Goal: Check status: Check status

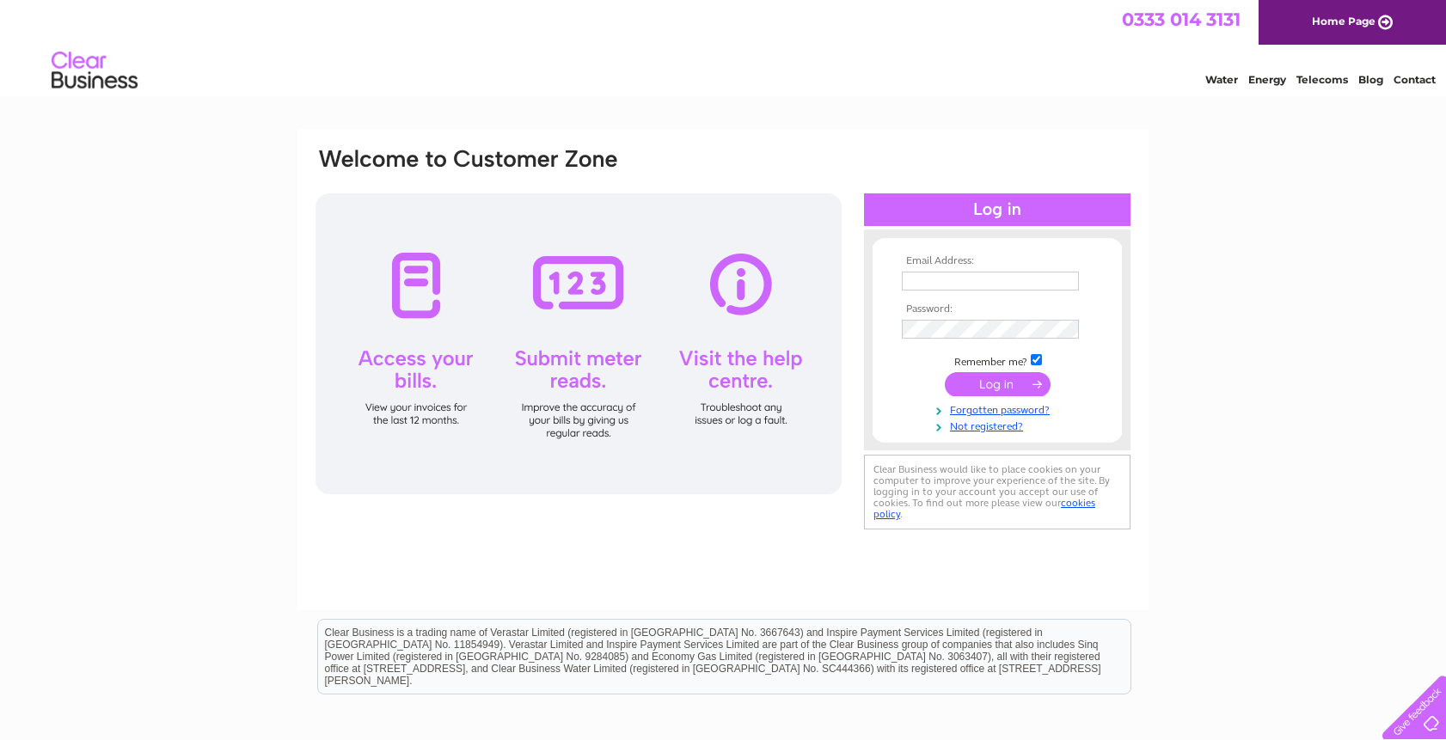
click at [929, 279] on input "text" at bounding box center [990, 281] width 177 height 19
paste input "[PERSON_NAME][EMAIL_ADDRESS][DOMAIN_NAME]"
type input "[PERSON_NAME][EMAIL_ADDRESS][DOMAIN_NAME]"
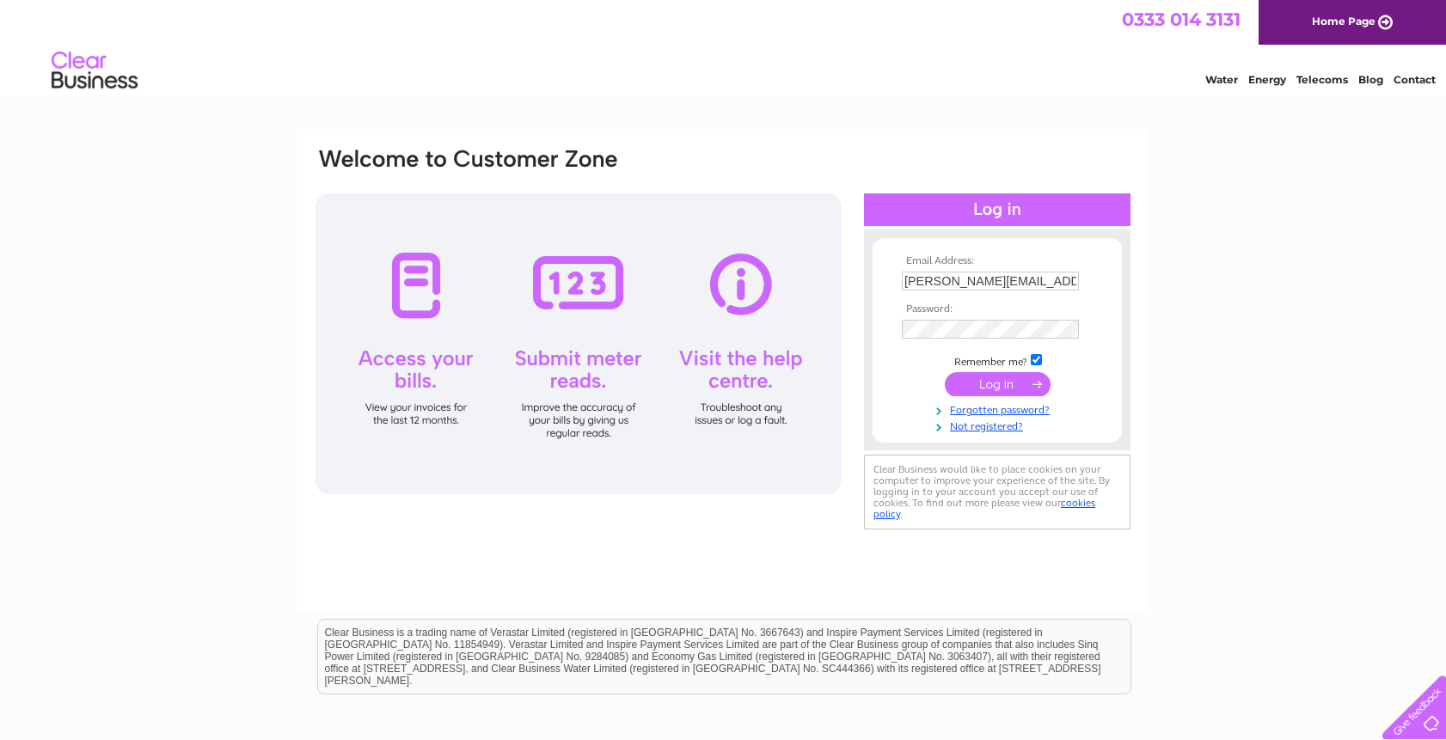
click at [990, 387] on input "submit" at bounding box center [998, 384] width 106 height 24
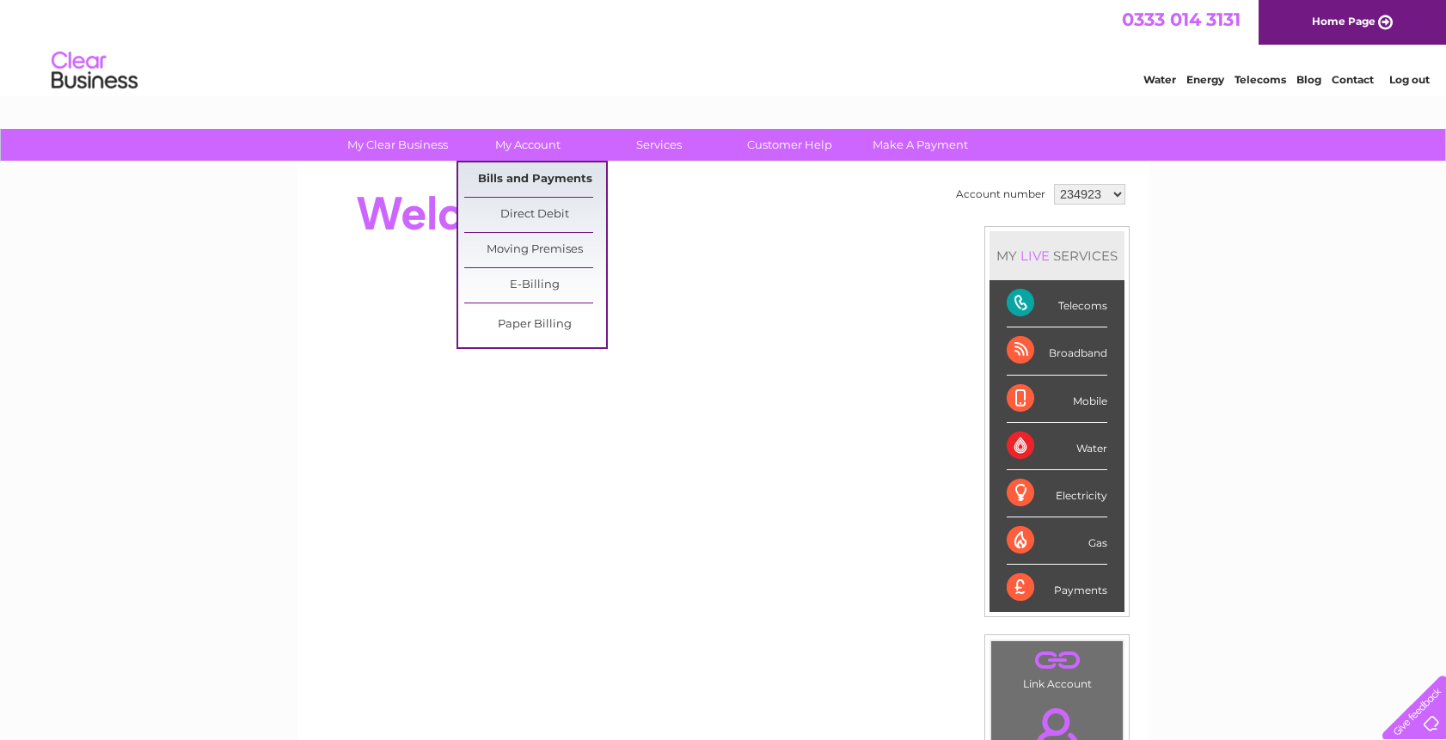
click at [516, 175] on link "Bills and Payments" at bounding box center [535, 180] width 142 height 34
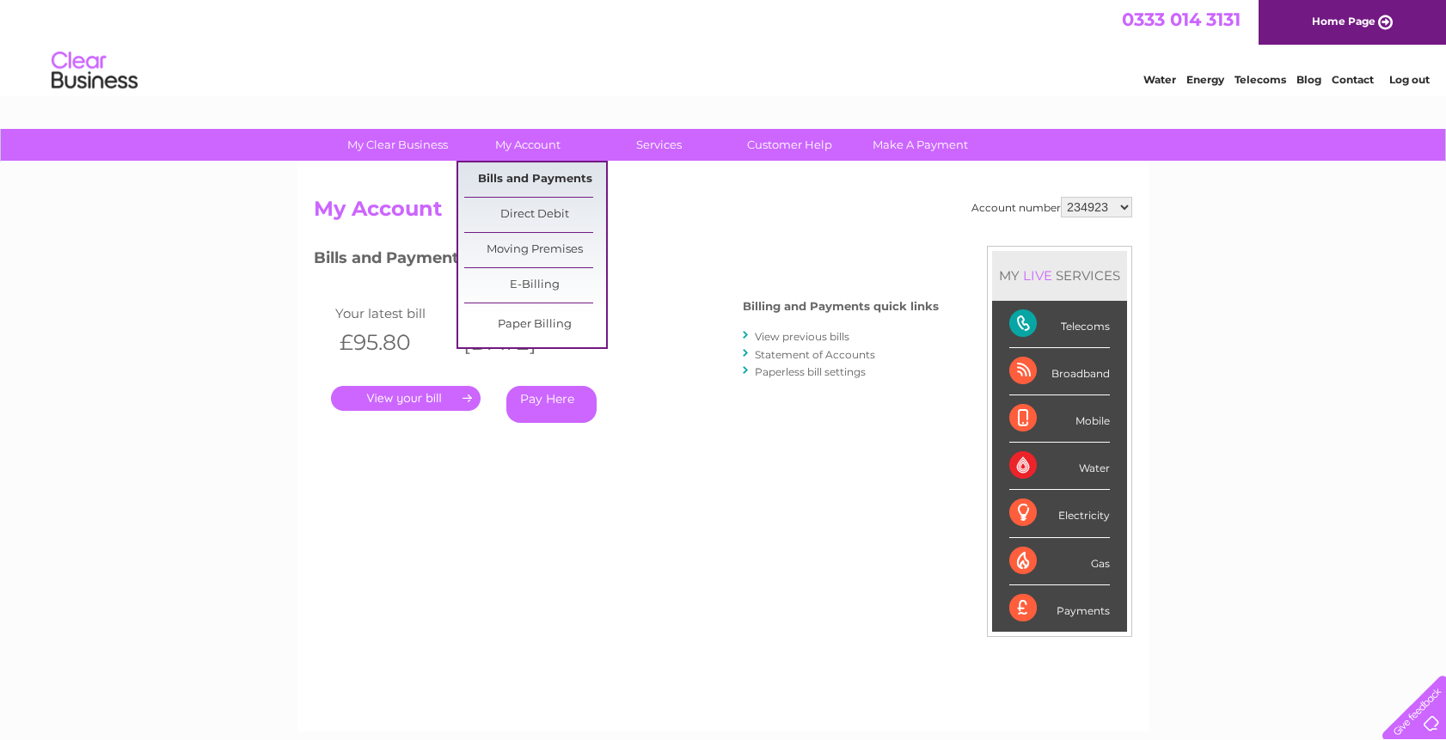
click at [510, 182] on link "Bills and Payments" at bounding box center [535, 180] width 142 height 34
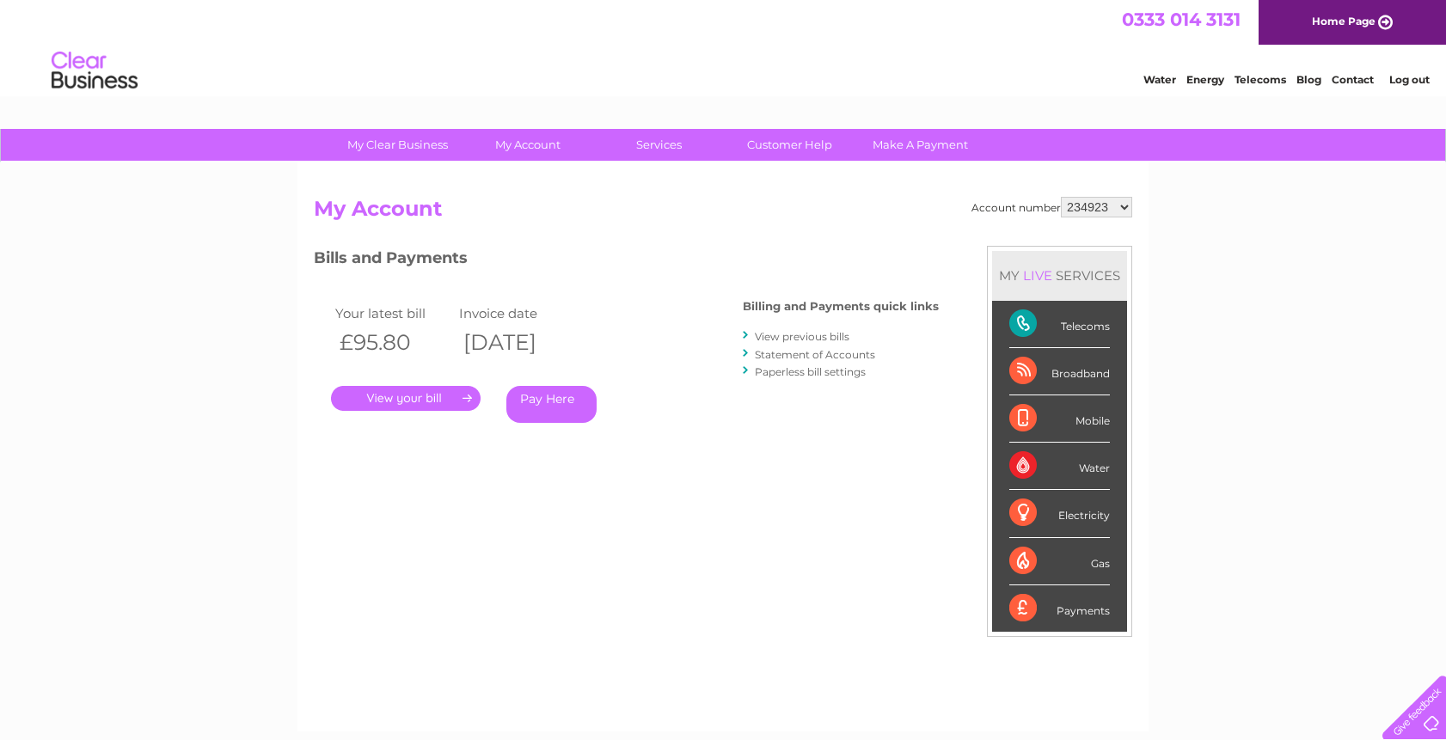
click at [1125, 205] on select "234923 925340 1091077" at bounding box center [1096, 207] width 71 height 21
select select "925340"
click at [1061, 197] on select "234923 925340 1091077" at bounding box center [1096, 207] width 71 height 21
click at [1124, 208] on select "234923 925340 1091077" at bounding box center [1096, 207] width 71 height 21
select select "1091077"
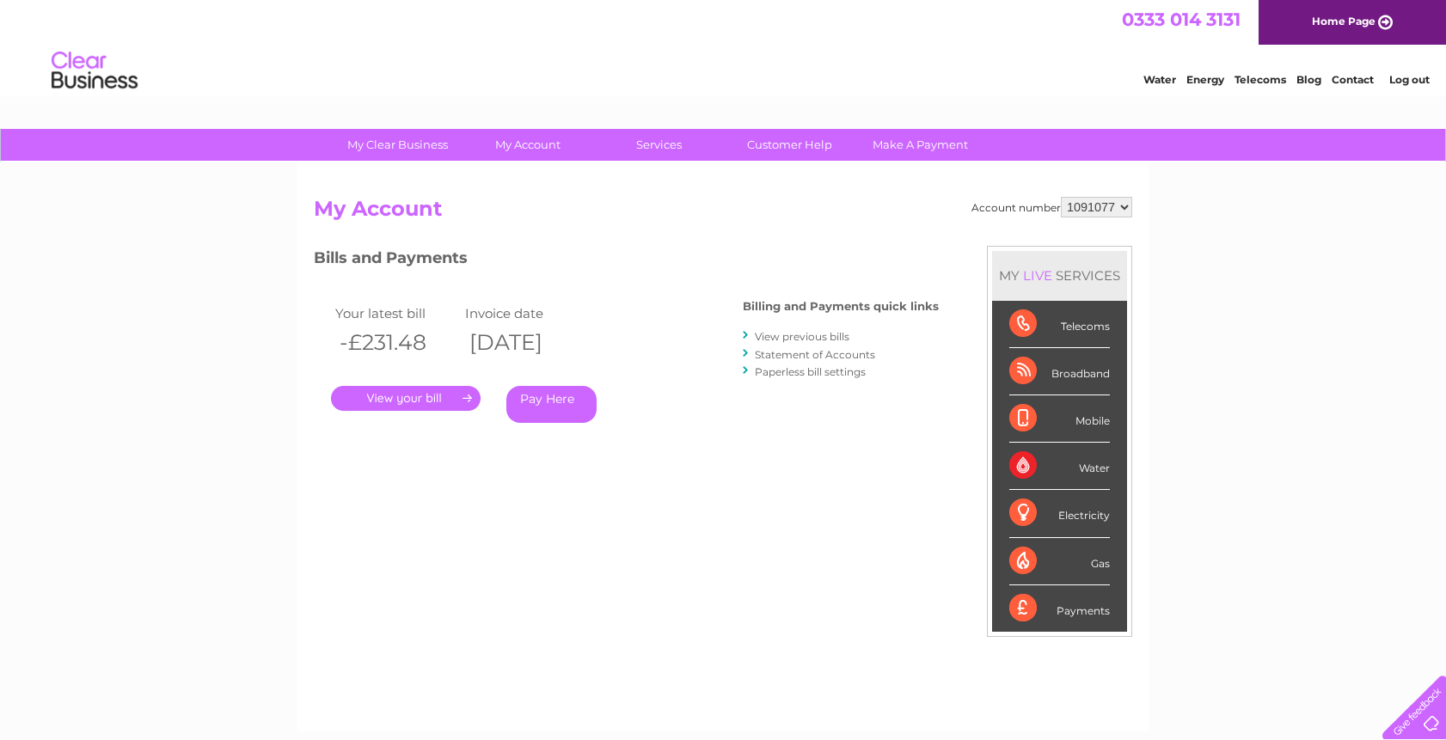
click at [1061, 197] on select "234923 925340 1091077" at bounding box center [1096, 207] width 71 height 21
